Goal: Task Accomplishment & Management: Manage account settings

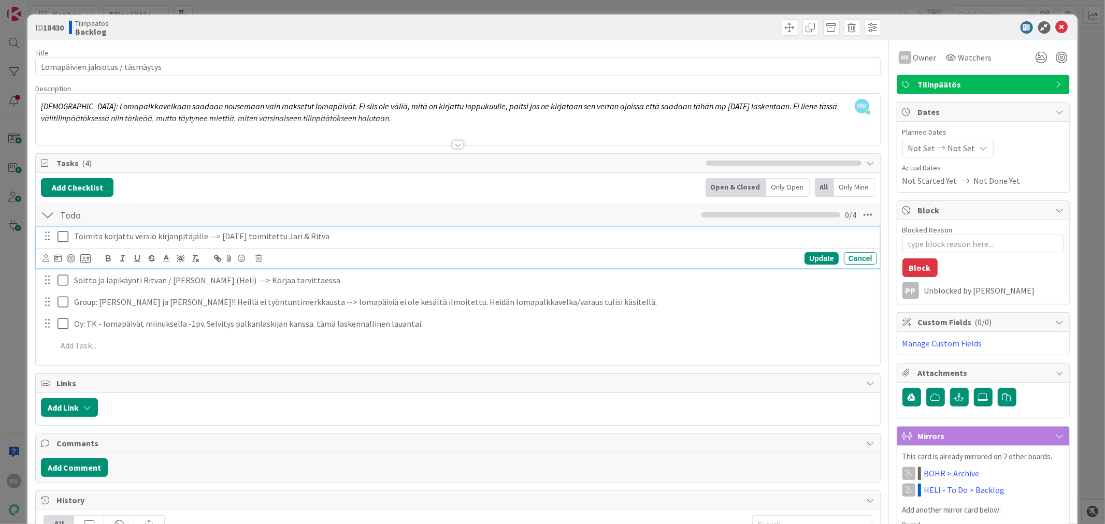
click at [315, 236] on p "Toimita korjattu versio kirjanpitäjälle --> [DATE] toimitettu Jari & Ritva" at bounding box center [473, 237] width 799 height 12
drag, startPoint x: 335, startPoint y: 238, endPoint x: 203, endPoint y: 234, distance: 132.7
click at [203, 234] on p "Toimita korjattu versio kirjanpitäjälle --> pe 17.1. toimitettu Jari & Ritva" at bounding box center [473, 237] width 799 height 12
click at [257, 256] on icon at bounding box center [258, 258] width 6 height 7
click at [284, 300] on div "Delete" at bounding box center [285, 302] width 38 height 19
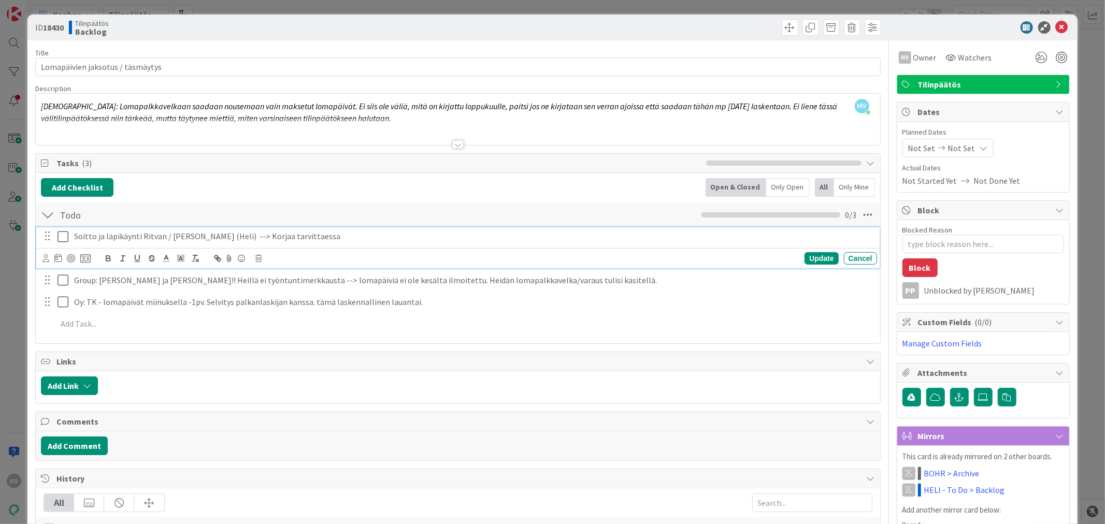
click at [283, 236] on p "Soitto ja läpikäynti Ritvan / Jarin Kanssa (Heli) --> Korjaa tarvittaessa" at bounding box center [473, 237] width 799 height 12
click at [255, 256] on icon at bounding box center [258, 258] width 6 height 7
click at [279, 299] on div "Delete" at bounding box center [285, 302] width 38 height 19
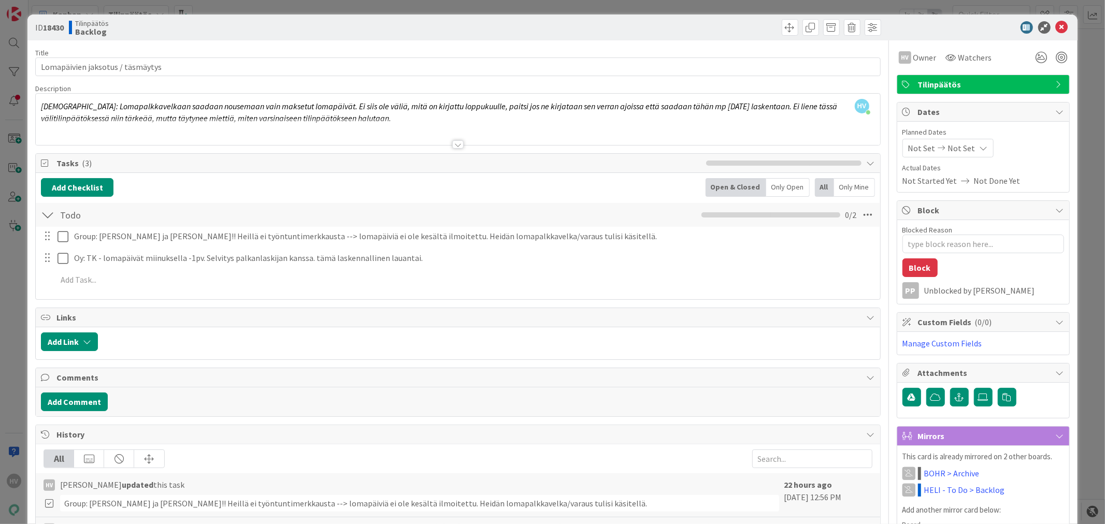
type textarea "x"
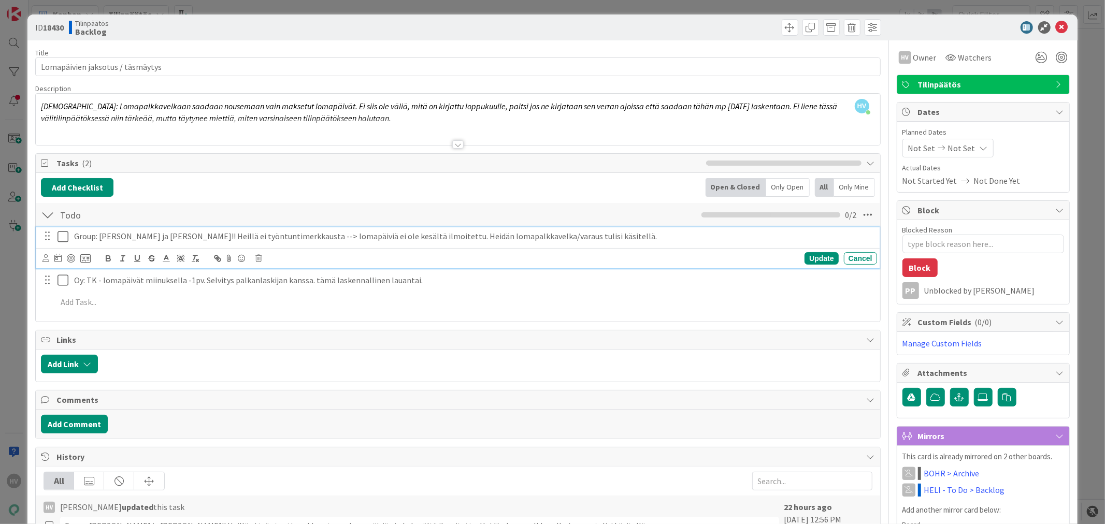
click at [340, 240] on p "Group: Jukka ja Juha lomapäivät!! Heillä ei työntuntimerkkausta --> lomapäiviä …" at bounding box center [473, 237] width 799 height 12
click at [236, 233] on p "Group: Jukka ja Juha lomapäivät!! Heillä ei työntuntimerkkausta --> lomapäiviä …" at bounding box center [473, 237] width 799 height 12
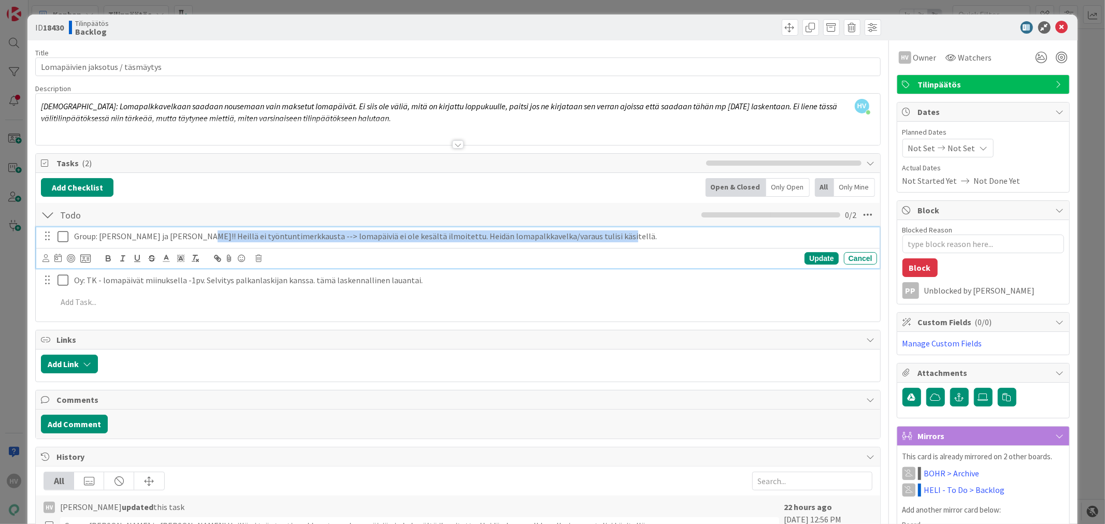
drag, startPoint x: 627, startPoint y: 233, endPoint x: 194, endPoint y: 234, distance: 432.6
click at [194, 234] on p "Group: Jukka ja Juha lomapäivät!! Heillä ei työntuntimerkkausta --> lomapäiviä …" at bounding box center [473, 237] width 799 height 12
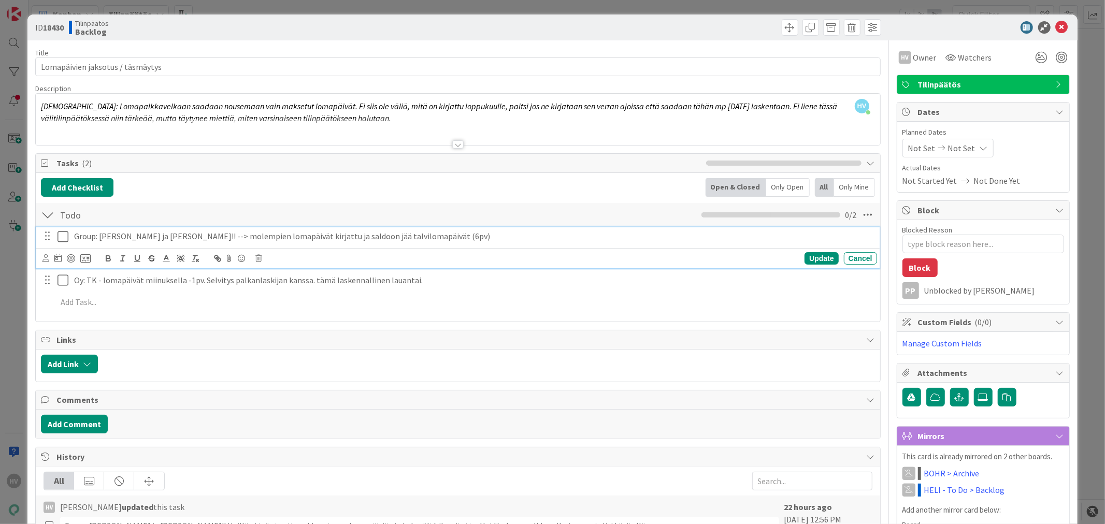
click at [473, 237] on p "Group: Jukka ja Juha lomapäivät!! --> molempien lomapäivät kirjattu ja saldoon …" at bounding box center [473, 237] width 799 height 12
click at [810, 261] on div "Update" at bounding box center [822, 258] width 34 height 12
click at [61, 235] on icon at bounding box center [63, 237] width 11 height 12
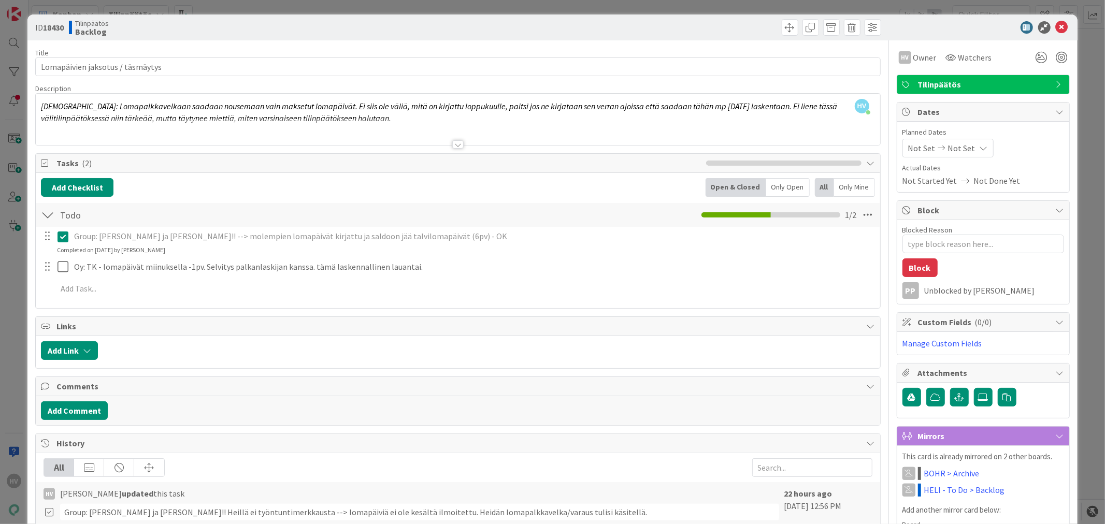
type textarea "x"
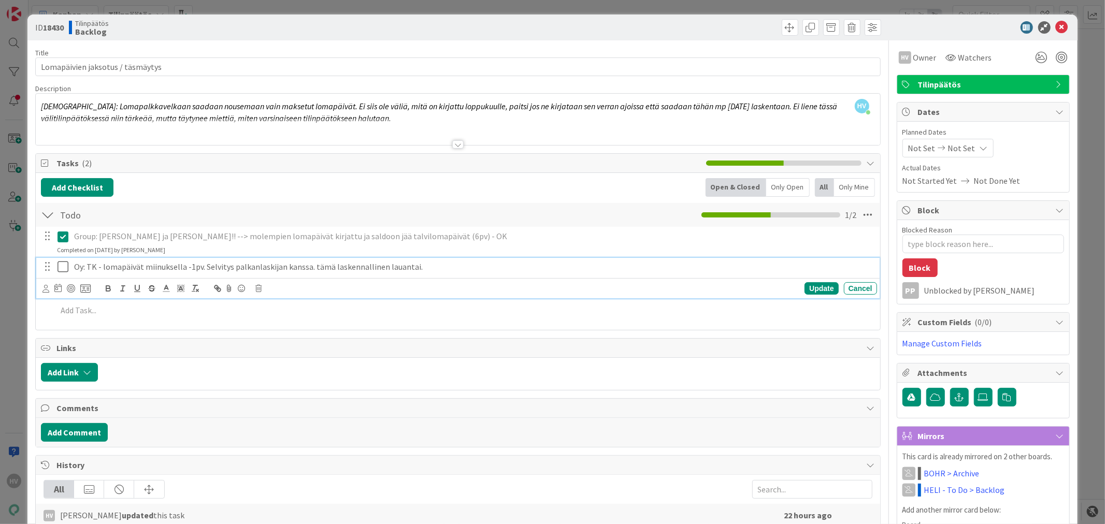
click at [414, 267] on p "Oy: TK - lomapäivät miinuksella -1pv. Selvitys palkanlaskijan kanssa. tämä lask…" at bounding box center [473, 267] width 799 height 12
click at [469, 268] on p "Oy: TK - lomapäivät miinuksella -1pv. Selvitys palkanlaskijan kanssa. tämä lask…" at bounding box center [473, 267] width 799 height 12
click at [805, 285] on div "Update" at bounding box center [822, 288] width 34 height 12
click at [63, 267] on icon at bounding box center [63, 267] width 11 height 12
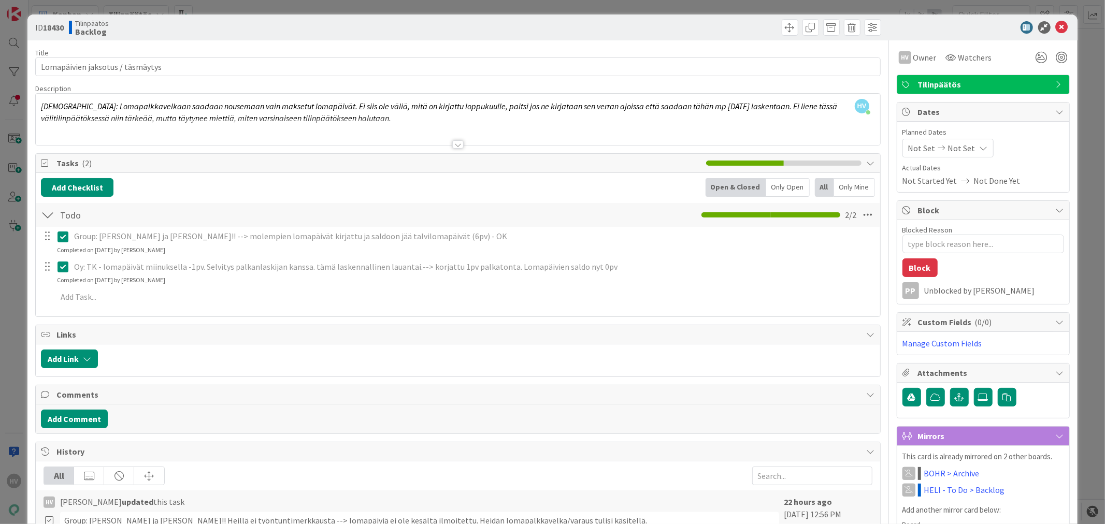
type textarea "x"
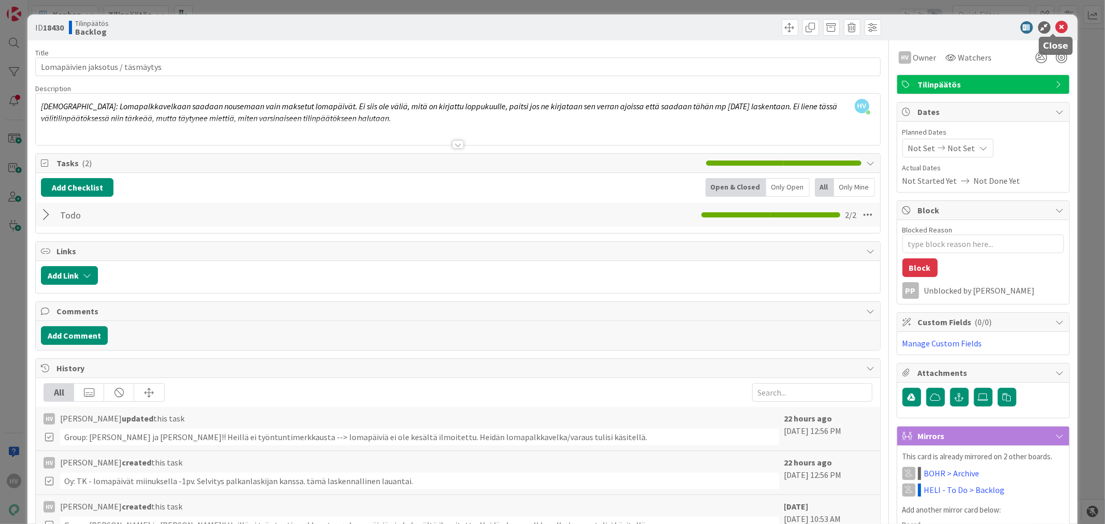
click at [1056, 24] on icon at bounding box center [1062, 27] width 12 height 12
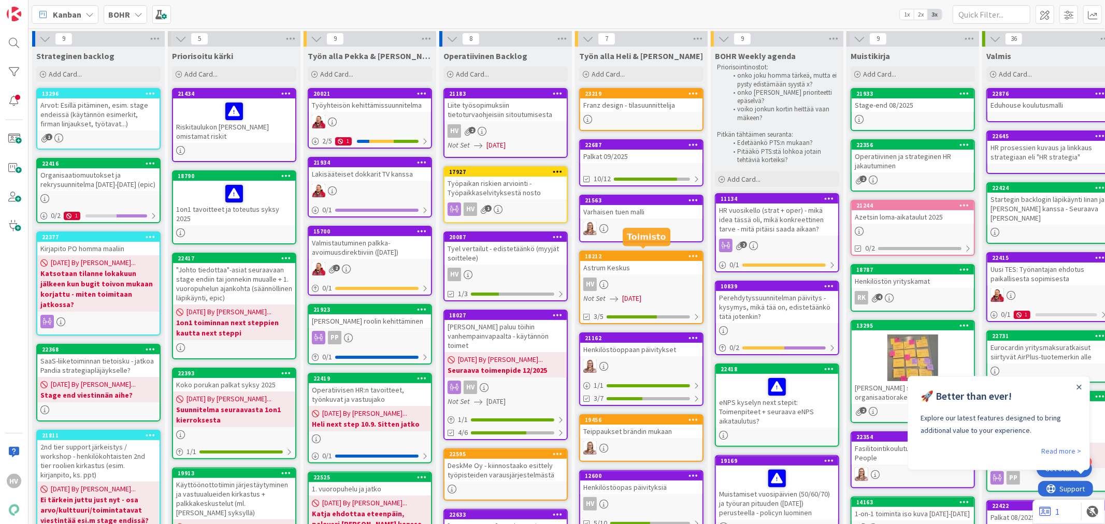
click at [629, 256] on div "18212" at bounding box center [644, 256] width 118 height 7
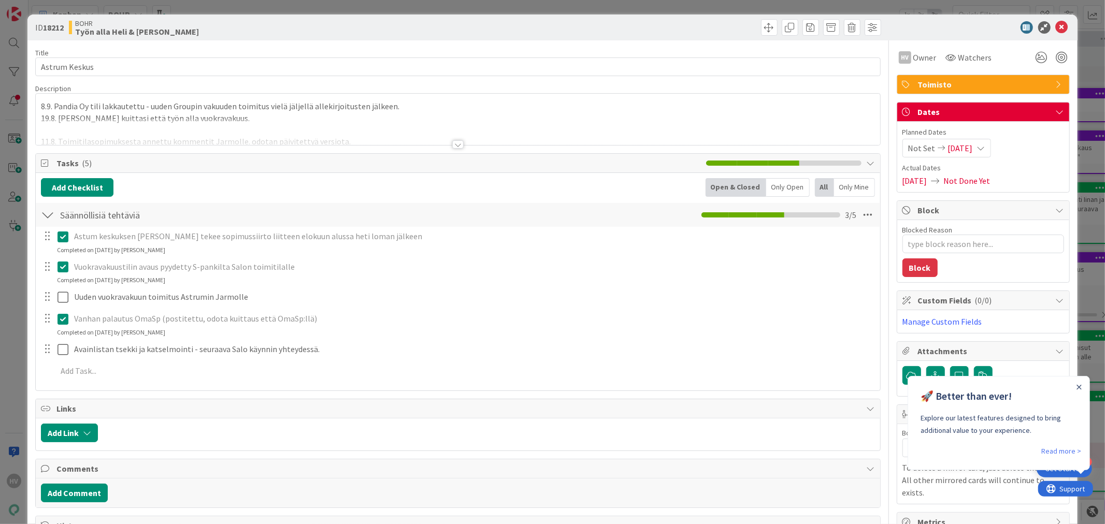
type textarea "x"
